Goal: Information Seeking & Learning: Learn about a topic

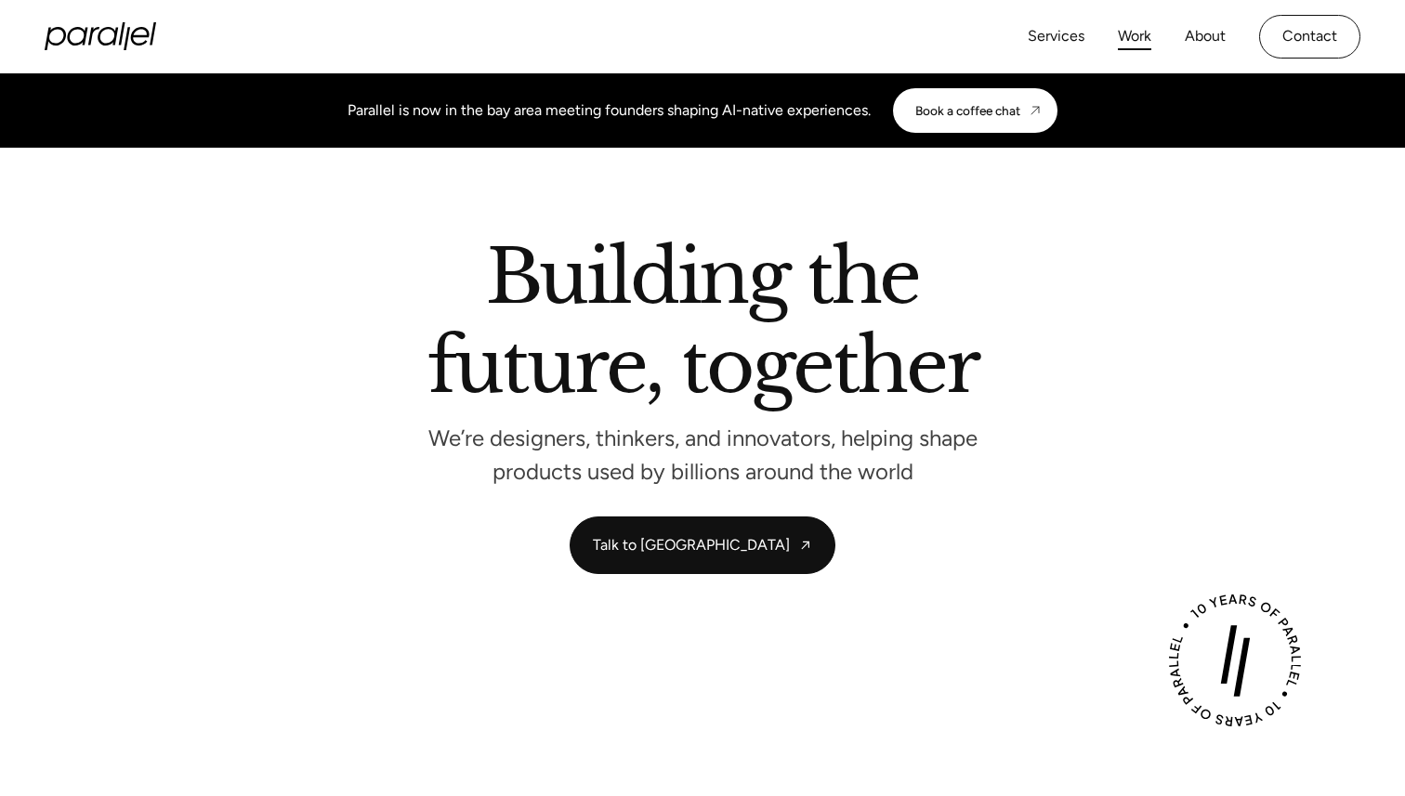
click at [1136, 45] on link "Work" at bounding box center [1134, 36] width 33 height 27
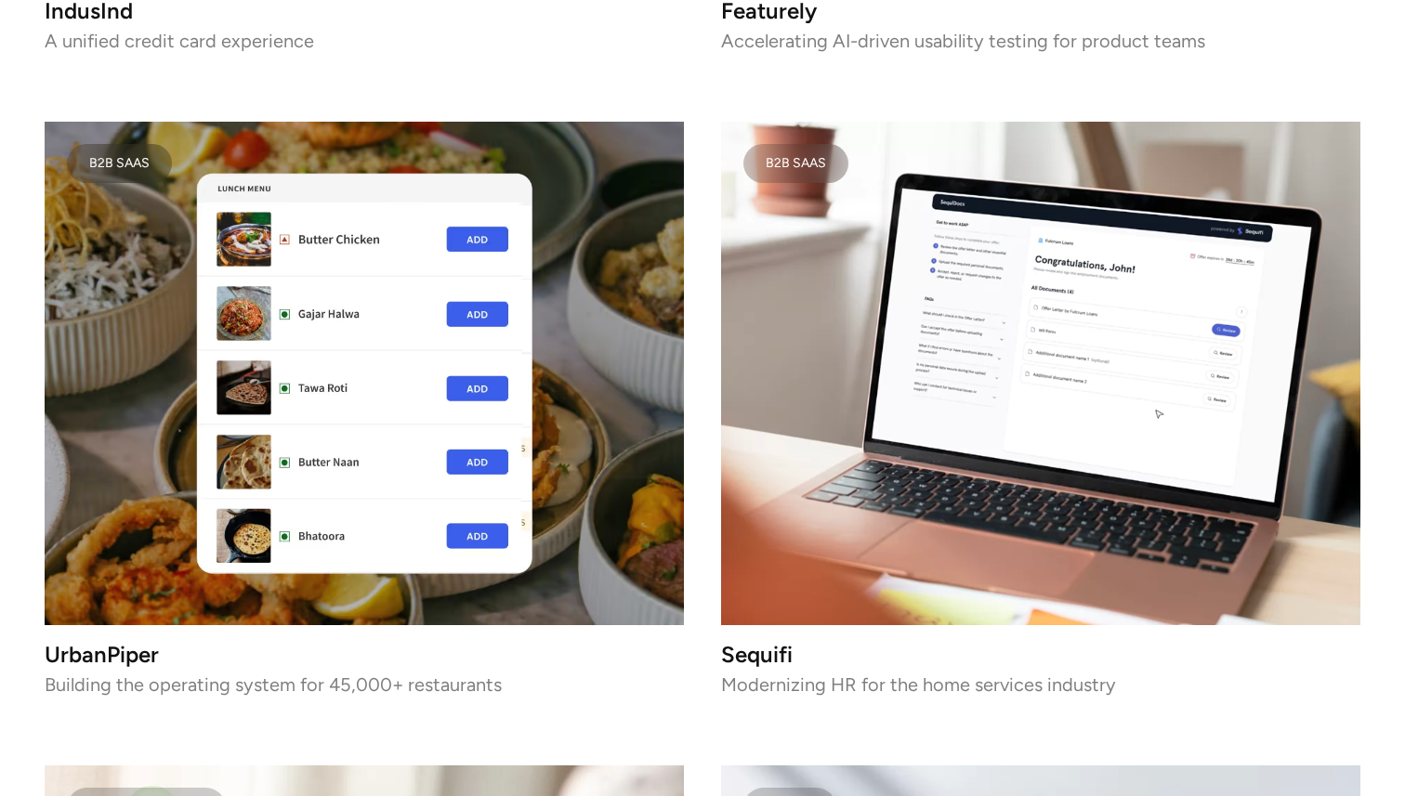
scroll to position [3744, 0]
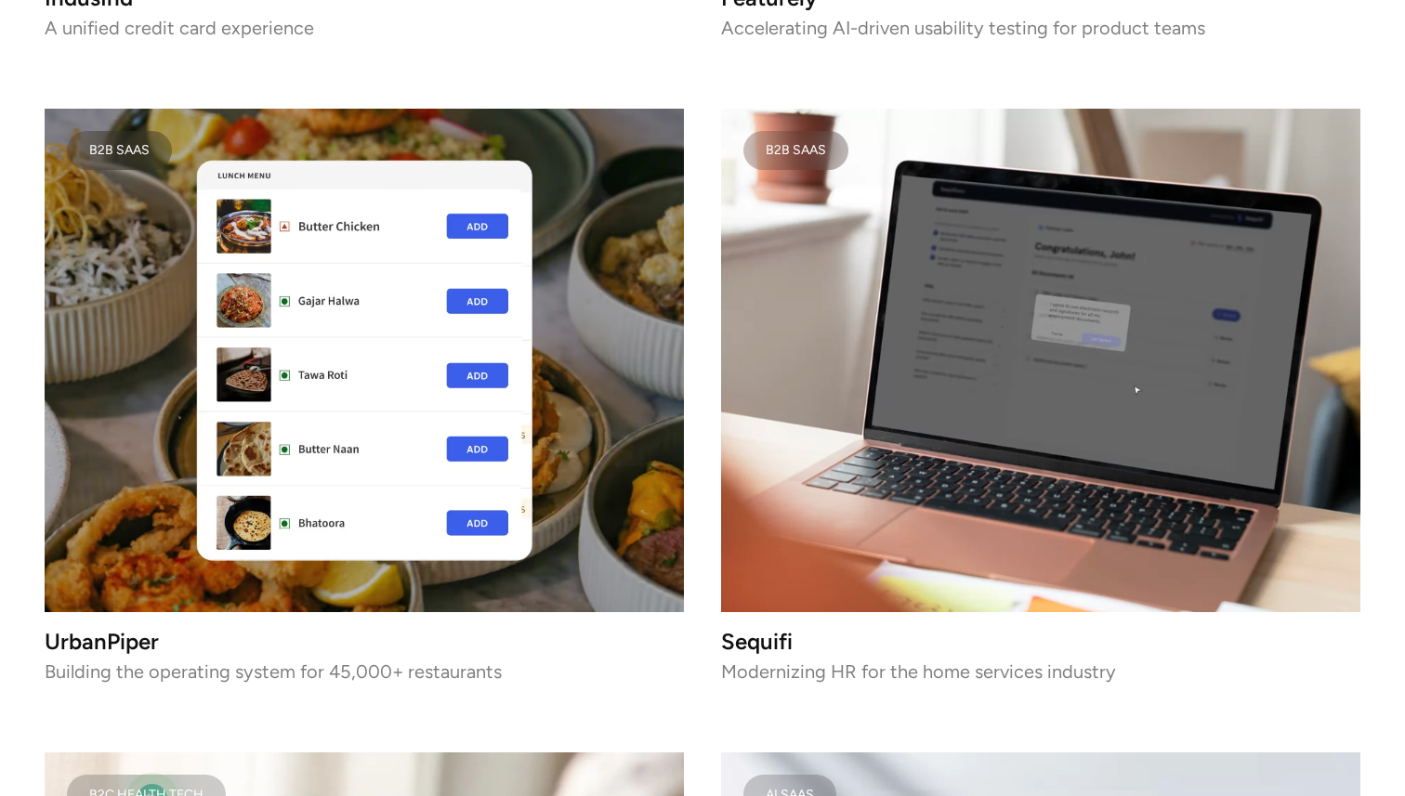
click at [1008, 372] on video at bounding box center [1040, 361] width 639 height 504
click at [996, 366] on video at bounding box center [1040, 361] width 639 height 504
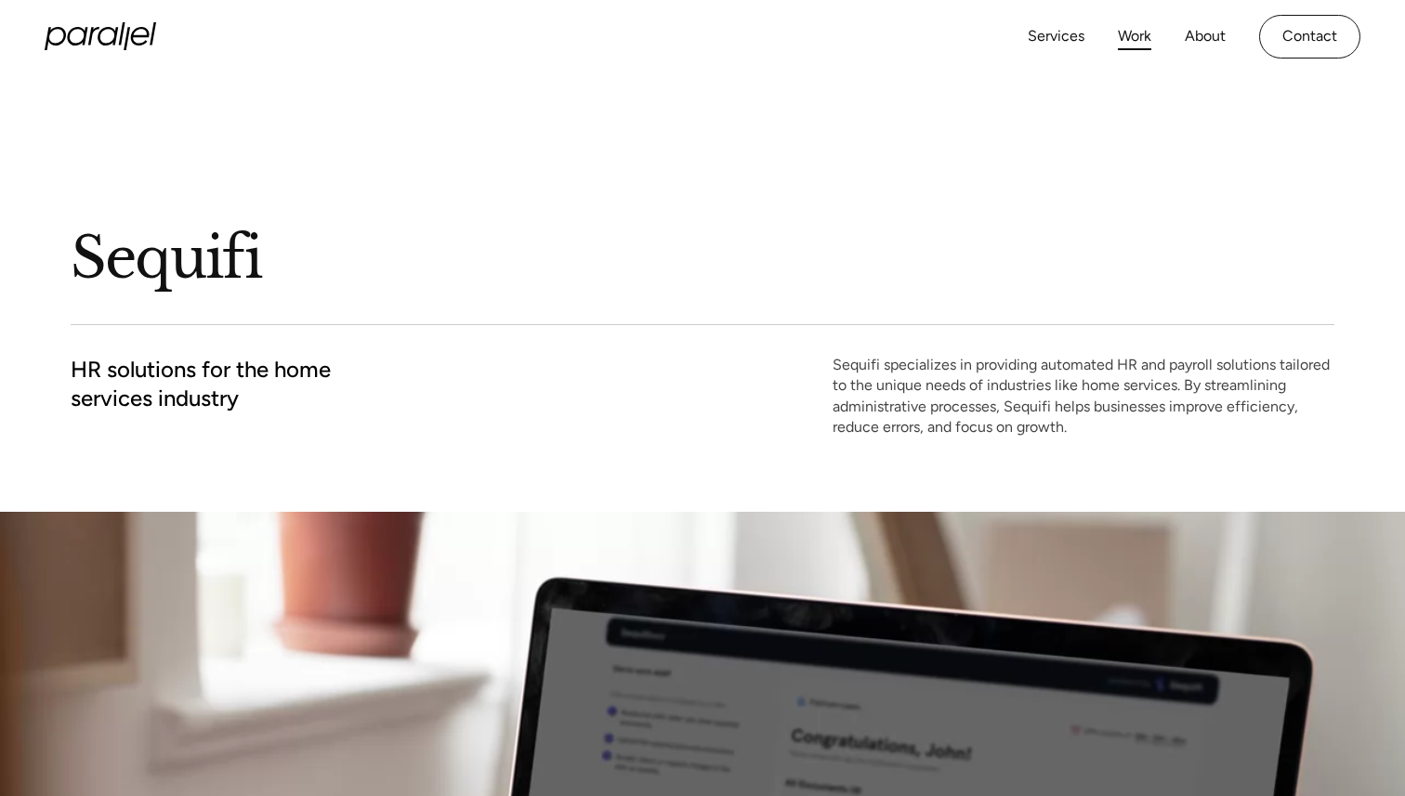
click at [1133, 38] on link "Work" at bounding box center [1134, 36] width 33 height 27
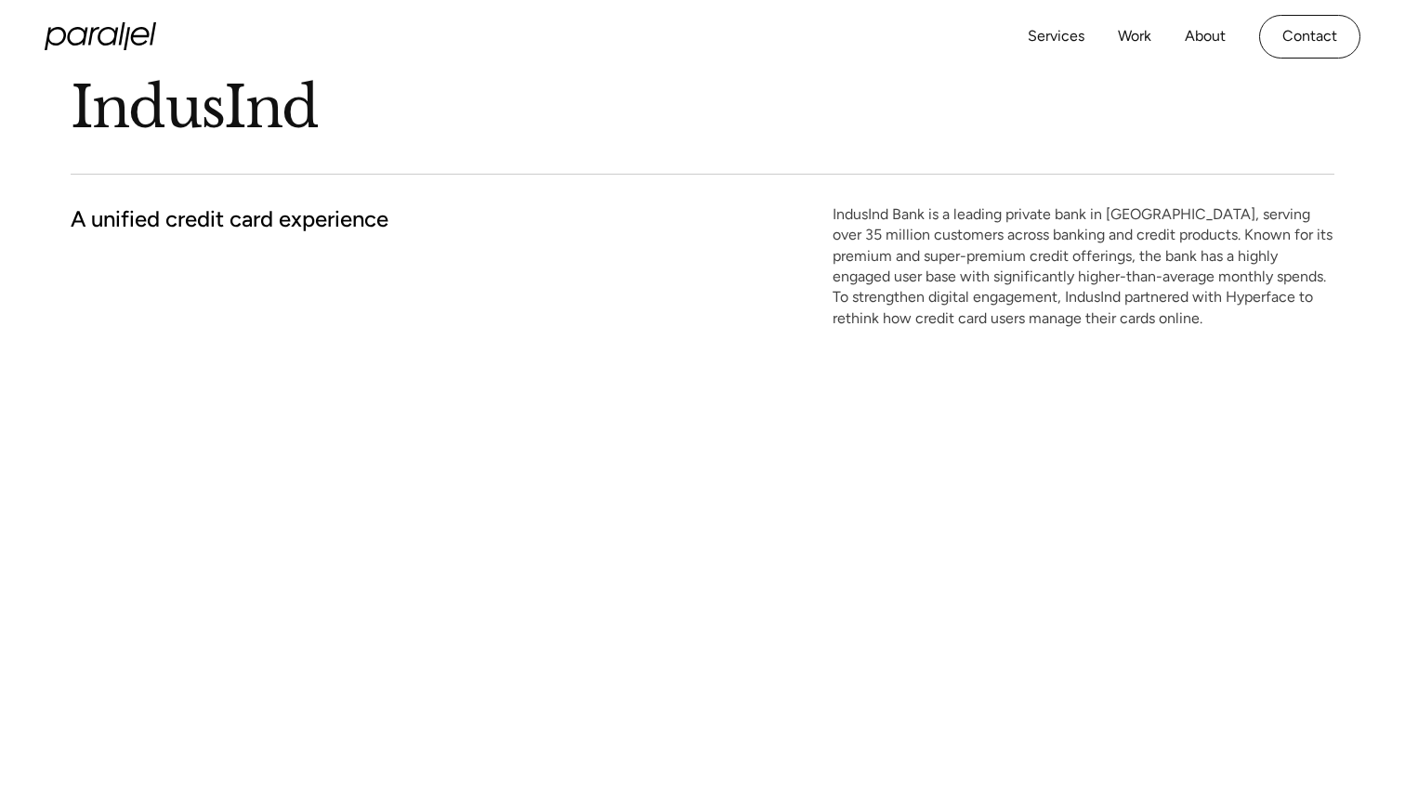
scroll to position [151, 0]
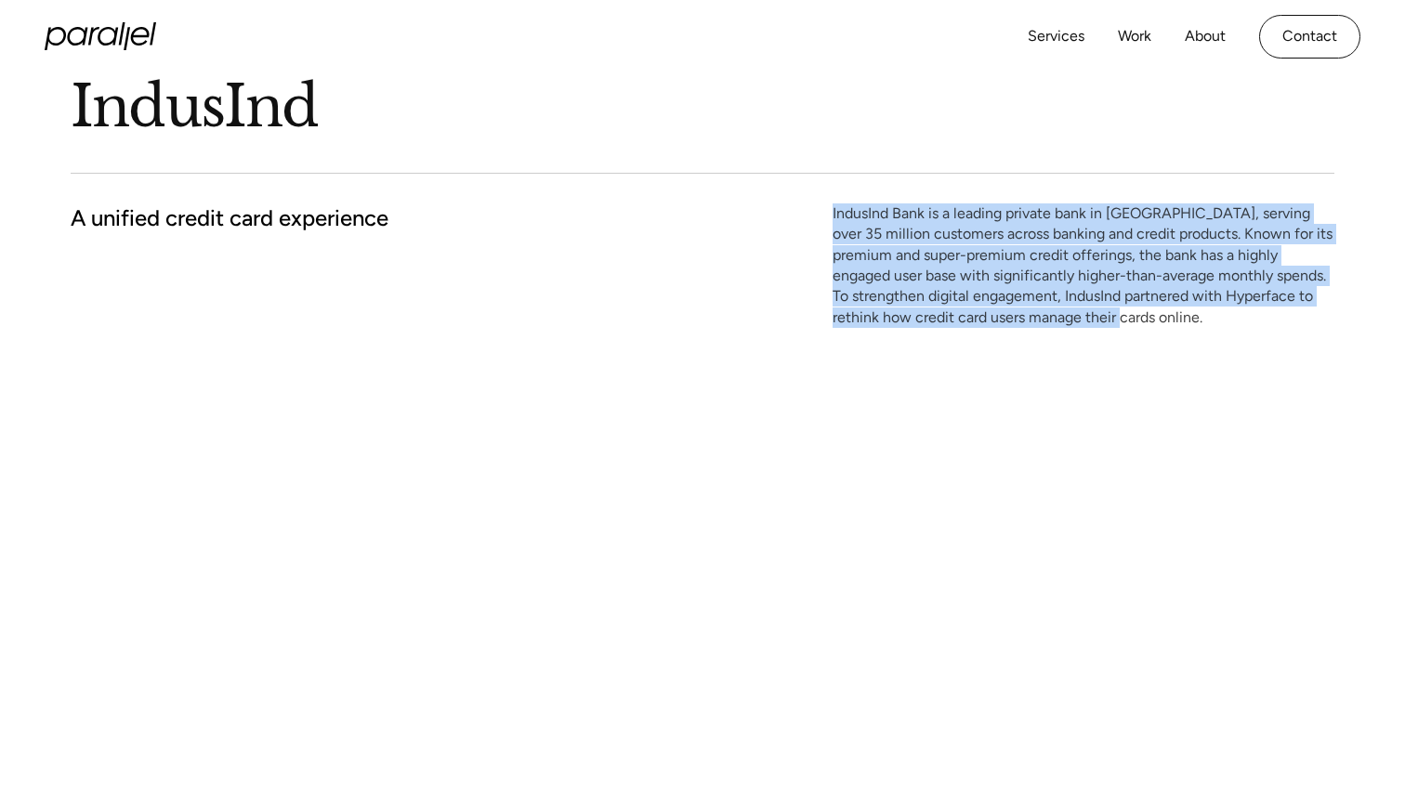
drag, startPoint x: 826, startPoint y: 204, endPoint x: 1116, endPoint y: 322, distance: 313.0
click at [1116, 322] on div "A unified credit card experience IndusInd Bank is a leading private bank in Ind…" at bounding box center [703, 265] width 1264 height 124
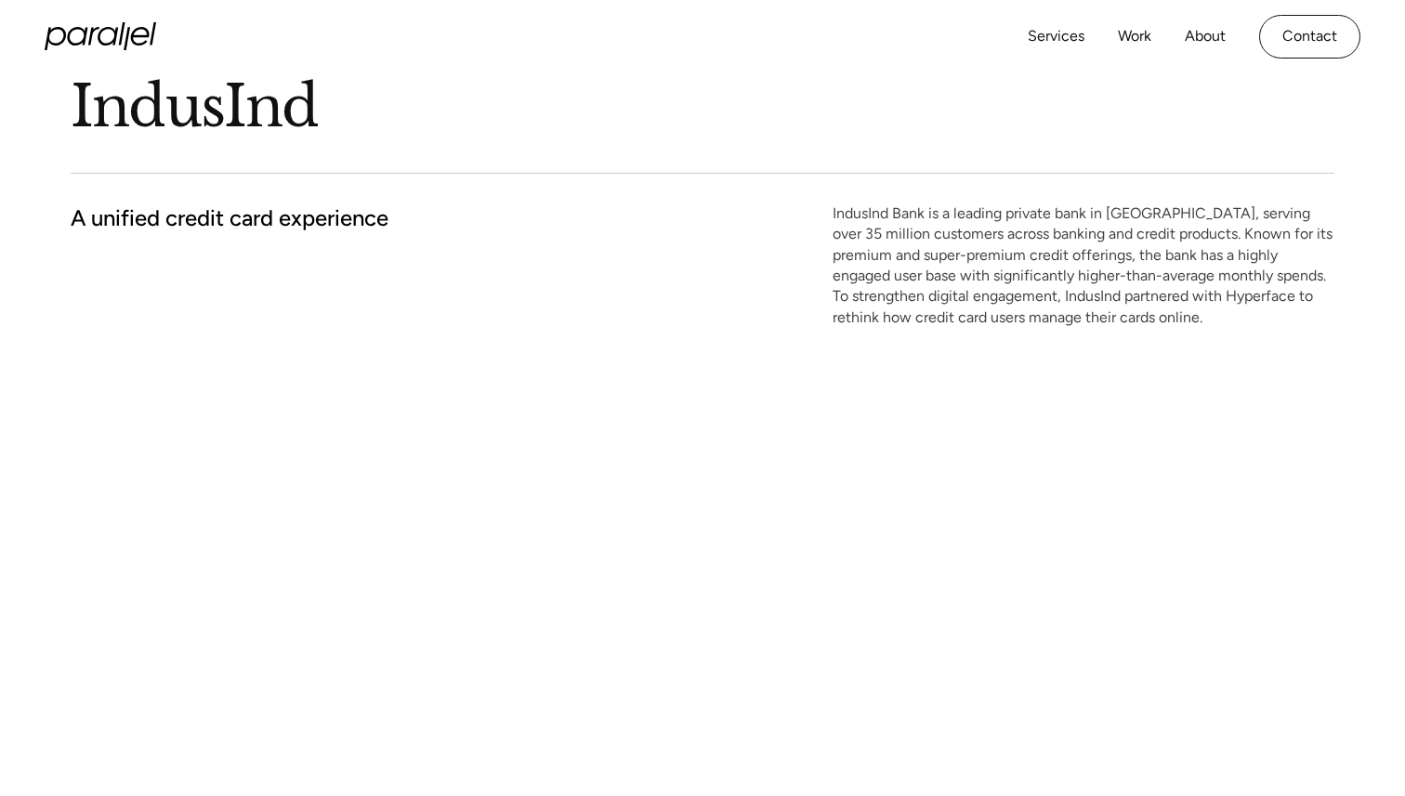
click at [1143, 329] on div "IndusInd A unified credit card experience IndusInd Bank is a leading private ba…" at bounding box center [703, 162] width 1264 height 480
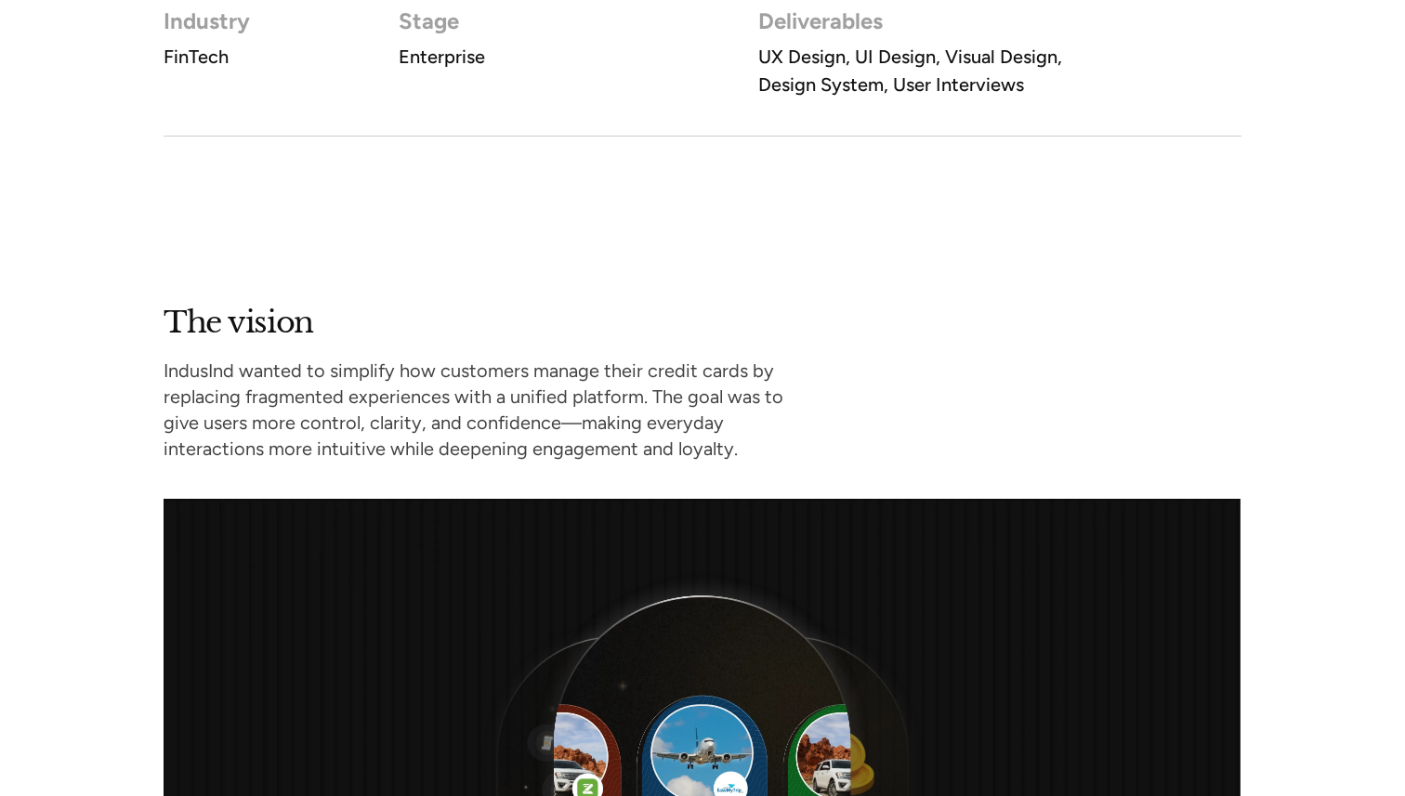
scroll to position [1473, 0]
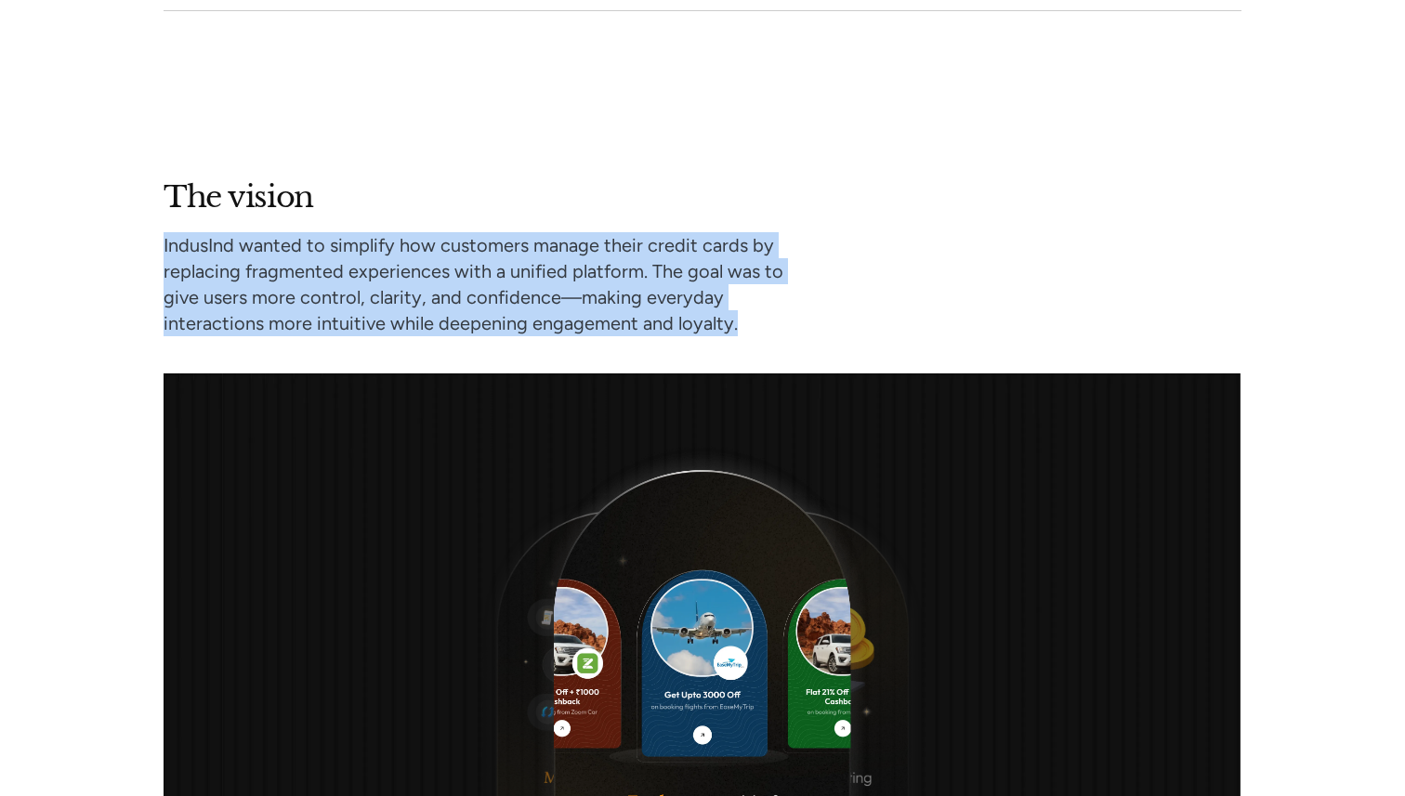
drag, startPoint x: 834, startPoint y: 317, endPoint x: 60, endPoint y: 226, distance: 779.2
click at [60, 226] on div "The vision IndusInd wanted to simplify how customers manage their credit cards …" at bounding box center [702, 594] width 1405 height 833
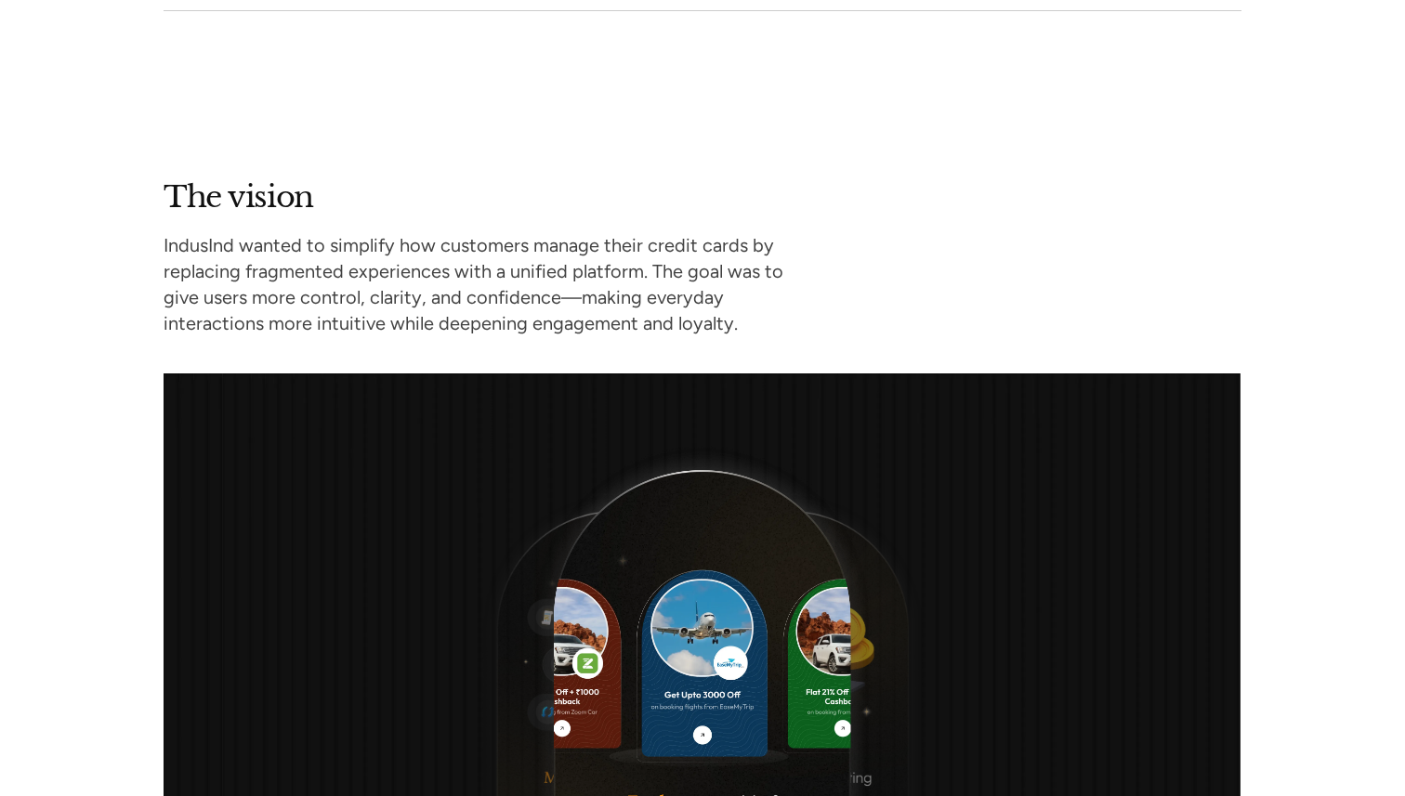
click at [551, 175] on section "The vision IndusInd wanted to simplify how customers manage their credit cards …" at bounding box center [702, 595] width 1405 height 1168
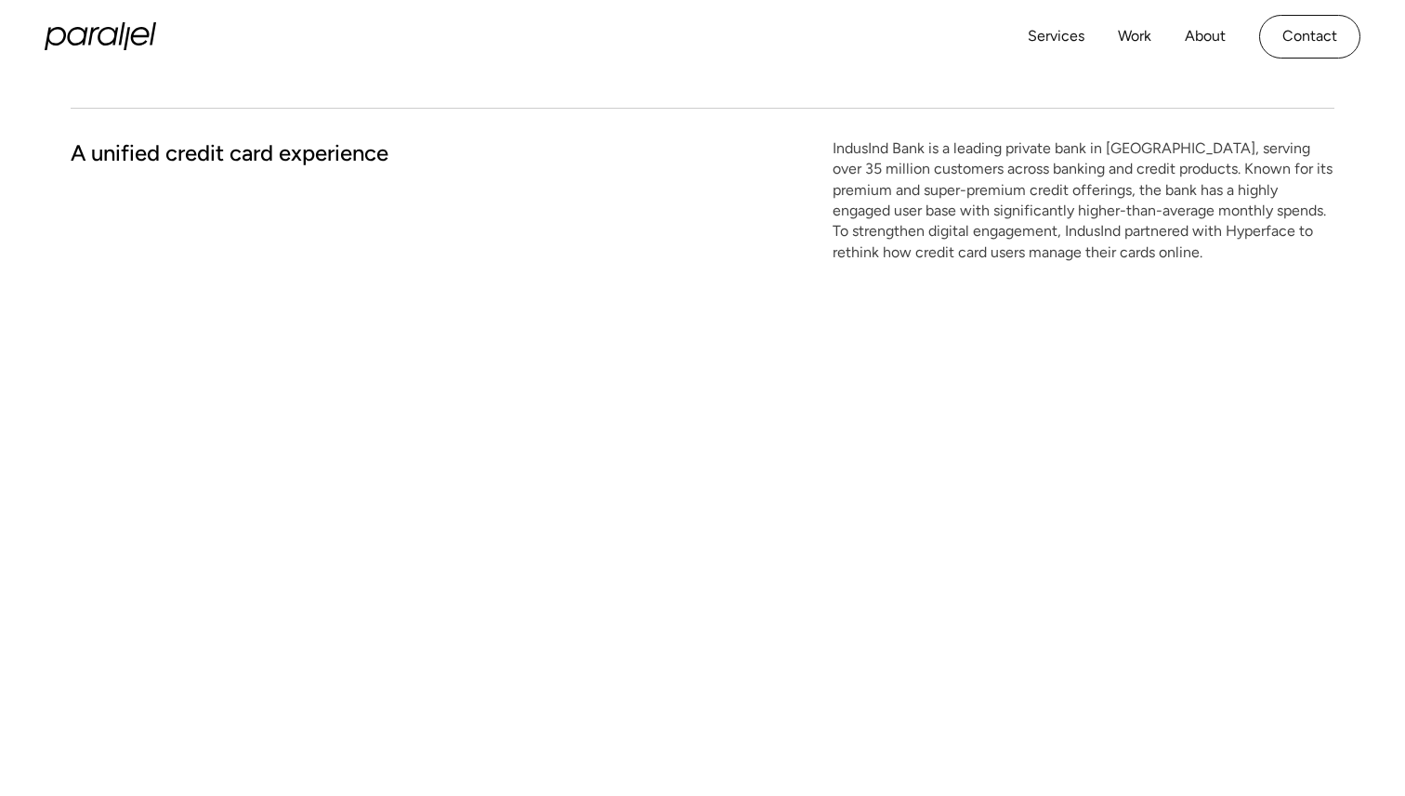
scroll to position [0, 0]
